Goal: Find specific page/section: Find specific page/section

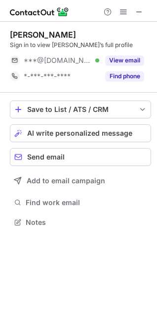
scroll to position [215, 157]
click at [142, 9] on span at bounding box center [140, 12] width 8 height 8
